Goal: Information Seeking & Learning: Learn about a topic

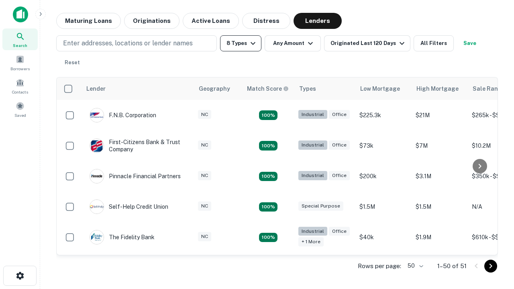
click at [241, 43] on button "8 Types" at bounding box center [240, 43] width 41 height 16
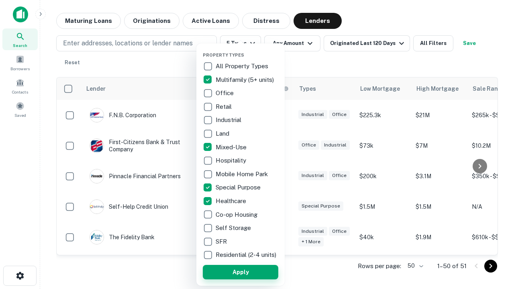
click at [241, 272] on button "Apply" at bounding box center [240, 272] width 75 height 14
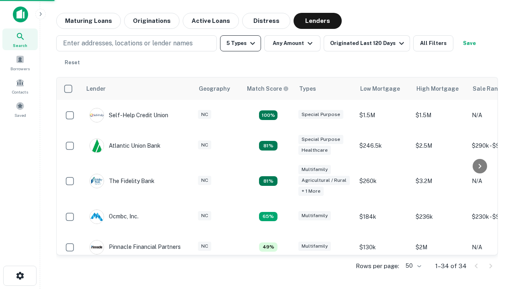
click at [241, 43] on button "5 Types" at bounding box center [240, 43] width 41 height 16
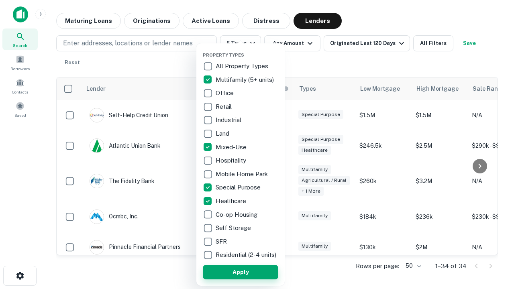
click at [255, 272] on button "Apply" at bounding box center [240, 272] width 75 height 14
